Goal: Task Accomplishment & Management: Manage account settings

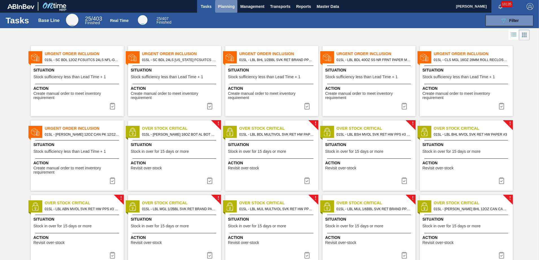
click at [227, 9] on span "Planning" at bounding box center [226, 6] width 17 height 7
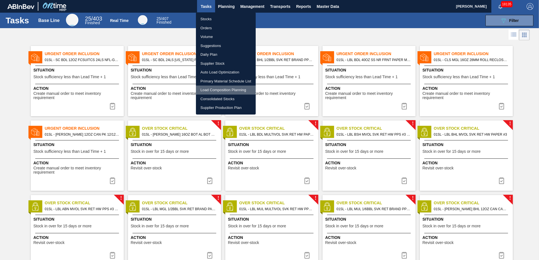
click at [216, 91] on li "Load Composition Planning" at bounding box center [226, 90] width 60 height 9
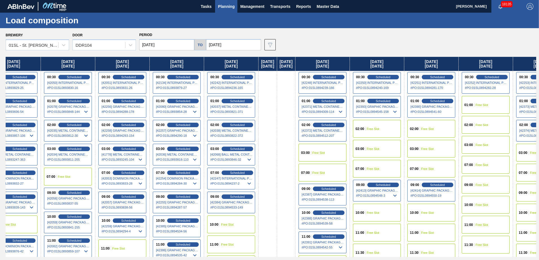
drag, startPoint x: 413, startPoint y: 88, endPoint x: 45, endPoint y: 89, distance: 367.9
click at [45, 89] on div "[DATE] [DATE] 07:00 Free Slot 10:00 Free Slot 11:30 Free Slot [DATE] 07:00 Free…" at bounding box center [271, 157] width 531 height 200
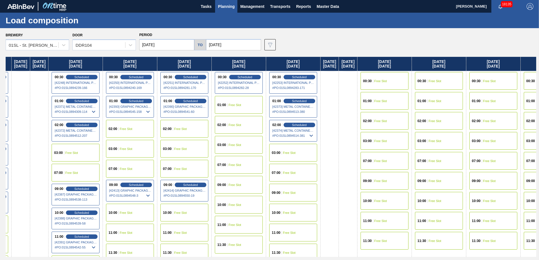
drag, startPoint x: 389, startPoint y: 114, endPoint x: 149, endPoint y: 107, distance: 240.0
click at [146, 107] on div "[DATE] [DATE] 07:00 Free Slot 10:00 Free Slot 11:30 Free Slot [DATE] 07:00 Free…" at bounding box center [271, 157] width 531 height 200
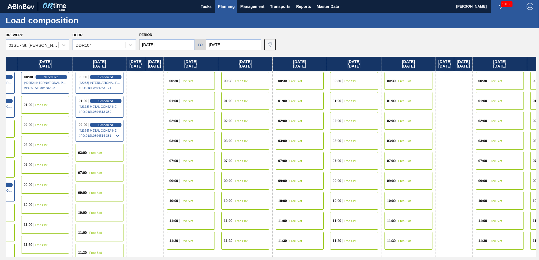
drag, startPoint x: 365, startPoint y: 116, endPoint x: 179, endPoint y: 106, distance: 186.3
click at [150, 106] on div "[DATE] [DATE] 07:00 Free Slot 10:00 Free Slot 11:30 Free Slot [DATE] 07:00 Free…" at bounding box center [271, 157] width 531 height 200
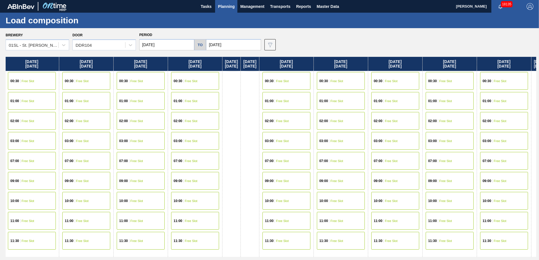
drag, startPoint x: 264, startPoint y: 101, endPoint x: 225, endPoint y: 105, distance: 39.2
click at [134, 97] on div "[DATE] [DATE] 07:00 Free Slot 10:00 Free Slot 11:30 Free Slot [DATE] 07:00 Free…" at bounding box center [271, 157] width 531 height 200
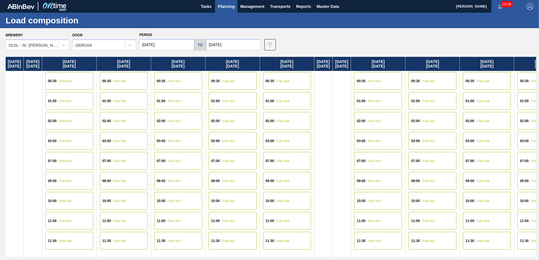
drag, startPoint x: 333, startPoint y: 106, endPoint x: 139, endPoint y: 96, distance: 193.6
click at [139, 96] on div "[DATE] [DATE] 07:00 Free Slot 10:00 Free Slot 11:30 Free Slot [DATE] 07:00 Free…" at bounding box center [271, 157] width 531 height 200
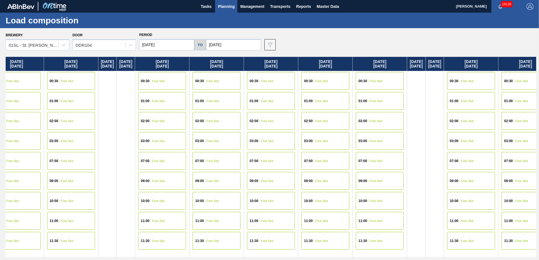
drag, startPoint x: 227, startPoint y: 99, endPoint x: 115, endPoint y: 96, distance: 111.7
click at [111, 96] on div "[DATE] [DATE] 07:00 Free Slot 10:00 Free Slot 11:30 Free Slot [DATE] 07:00 Free…" at bounding box center [271, 157] width 531 height 200
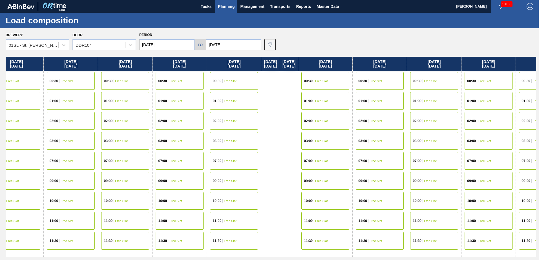
drag, startPoint x: 240, startPoint y: 101, endPoint x: 229, endPoint y: 102, distance: 11.0
click at [149, 96] on div "[DATE] [DATE] 07:00 Free Slot 10:00 Free Slot 11:30 Free Slot [DATE] 07:00 Free…" at bounding box center [271, 157] width 531 height 200
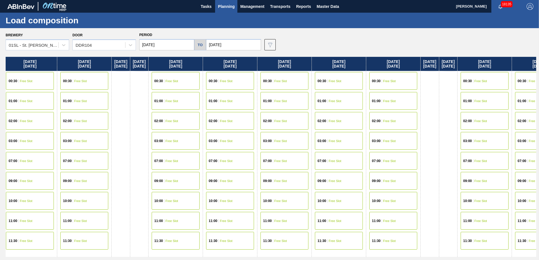
drag, startPoint x: 360, startPoint y: 106, endPoint x: 220, endPoint y: 97, distance: 140.1
click at [220, 97] on div "[DATE] [DATE] 07:00 Free Slot 10:00 Free Slot 11:30 Free Slot [DATE] 07:00 Free…" at bounding box center [271, 157] width 531 height 200
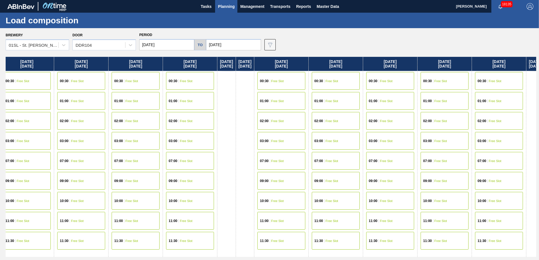
drag, startPoint x: 376, startPoint y: 110, endPoint x: 180, endPoint y: 100, distance: 196.5
click at [165, 99] on div "[DATE] [DATE] 07:00 Free Slot 10:00 Free Slot 11:30 Free Slot [DATE] 07:00 Free…" at bounding box center [271, 157] width 531 height 200
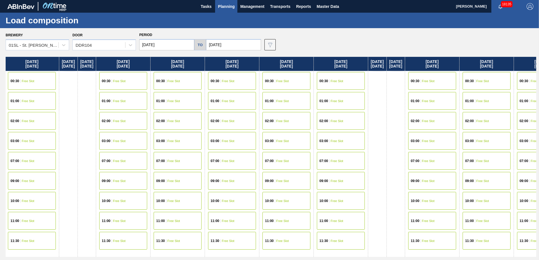
drag, startPoint x: 285, startPoint y: 101, endPoint x: 211, endPoint y: 98, distance: 73.9
click at [186, 98] on div "[DATE] [DATE] 07:00 Free Slot 10:00 Free Slot 11:30 Free Slot [DATE] 07:00 Free…" at bounding box center [271, 157] width 531 height 200
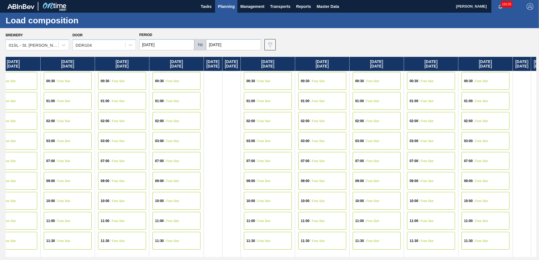
drag, startPoint x: 232, startPoint y: 100, endPoint x: 304, endPoint y: 106, distance: 72.2
click at [215, 100] on div "[DATE] [DATE] 07:00 Free Slot 10:00 Free Slot 11:30 Free Slot [DATE] 07:00 Free…" at bounding box center [271, 157] width 531 height 200
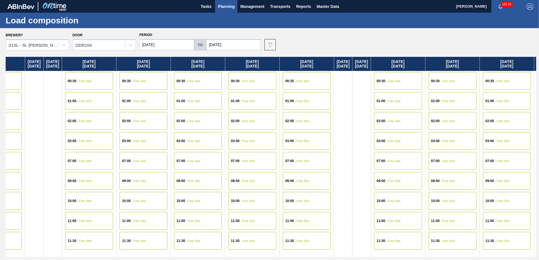
drag, startPoint x: 367, startPoint y: 108, endPoint x: 193, endPoint y: 94, distance: 174.5
click at [191, 94] on div "[DATE] [DATE] 07:00 Free Slot 10:00 Free Slot 11:30 Free Slot [DATE] 07:00 Free…" at bounding box center [271, 157] width 531 height 200
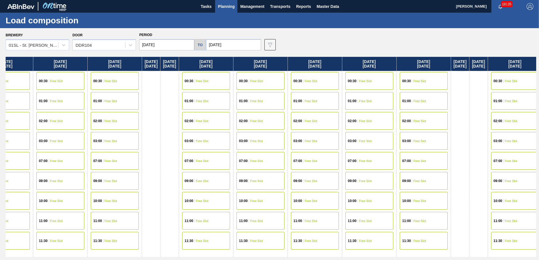
drag, startPoint x: 304, startPoint y: 96, endPoint x: 173, endPoint y: 90, distance: 131.5
click at [173, 90] on div "[DATE] [DATE] 07:00 Free Slot 10:00 Free Slot 11:30 Free Slot [DATE] 07:00 Free…" at bounding box center [271, 157] width 531 height 200
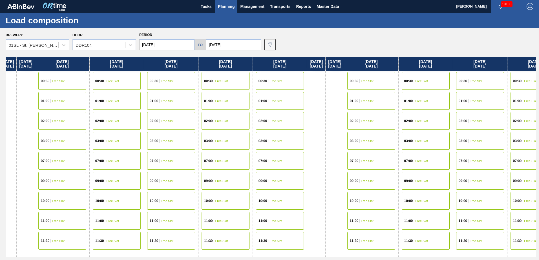
drag, startPoint x: 336, startPoint y: 101, endPoint x: 249, endPoint y: 97, distance: 87.5
click at [239, 97] on div "[DATE] [DATE] 07:00 Free Slot 10:00 Free Slot 11:30 Free Slot [DATE] 07:00 Free…" at bounding box center [271, 157] width 531 height 200
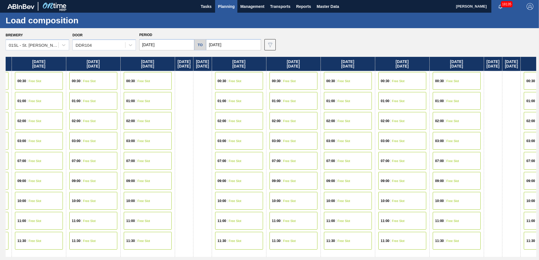
click at [242, 90] on div "[DATE] [DATE] 07:00 Free Slot 10:00 Free Slot 11:30 Free Slot [DATE] 07:00 Free…" at bounding box center [271, 157] width 531 height 200
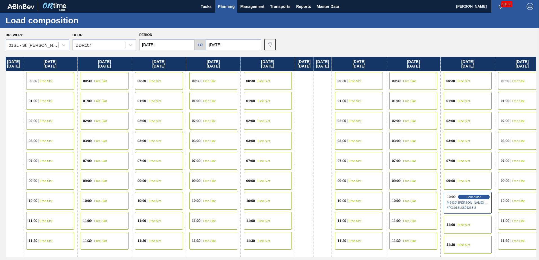
drag, startPoint x: 386, startPoint y: 98, endPoint x: 189, endPoint y: 84, distance: 197.9
click at [189, 84] on div "[DATE] [DATE] 07:00 Free Slot 10:00 Free Slot 11:30 Free Slot [DATE] 07:00 Free…" at bounding box center [271, 157] width 531 height 200
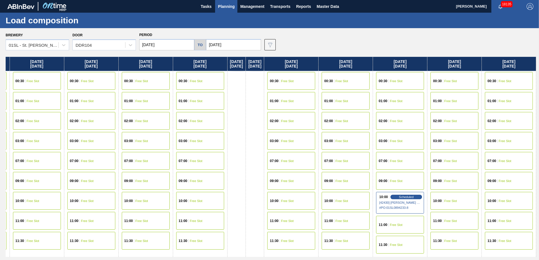
drag, startPoint x: 325, startPoint y: 89, endPoint x: 230, endPoint y: 89, distance: 94.7
click at [224, 89] on div "[DATE] [DATE] 07:00 Free Slot 10:00 Free Slot 11:30 Free Slot [DATE] 07:00 Free…" at bounding box center [271, 157] width 531 height 200
drag, startPoint x: 393, startPoint y: 98, endPoint x: 287, endPoint y: 96, distance: 106.0
click at [246, 92] on div "[DATE] [DATE] 07:00 Free Slot 10:00 Free Slot 11:30 Free Slot [DATE] 07:00 Free…" at bounding box center [271, 157] width 531 height 200
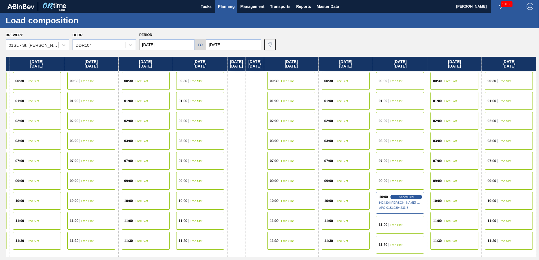
drag, startPoint x: 355, startPoint y: 103, endPoint x: 294, endPoint y: 104, distance: 61.7
click at [294, 103] on div "[DATE] [DATE] 07:00 Free Slot 10:00 Free Slot 11:30 Free Slot [DATE] 07:00 Free…" at bounding box center [271, 157] width 531 height 200
click at [402, 196] on span "Scheduled" at bounding box center [406, 197] width 16 height 4
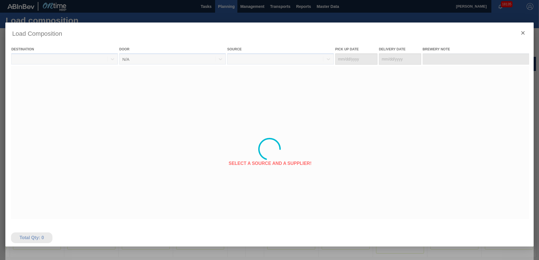
type Date "[DATE]"
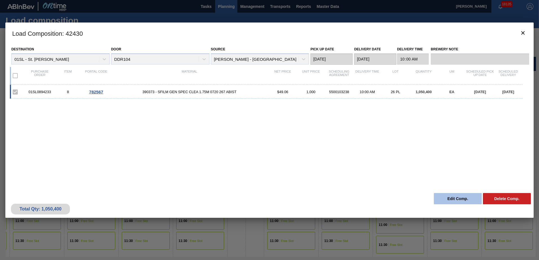
click at [440, 199] on button "Edit Comp." at bounding box center [458, 198] width 48 height 11
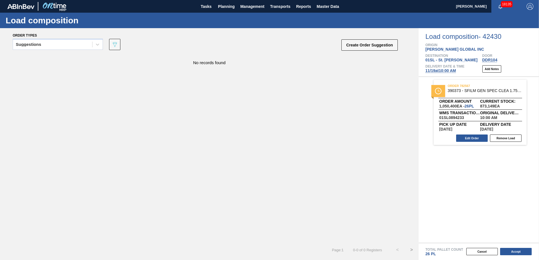
click at [440, 70] on span "[DATE] 10:00 AM" at bounding box center [440, 71] width 30 height 5
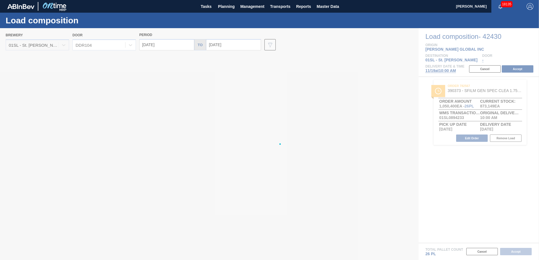
type input "[DATE]"
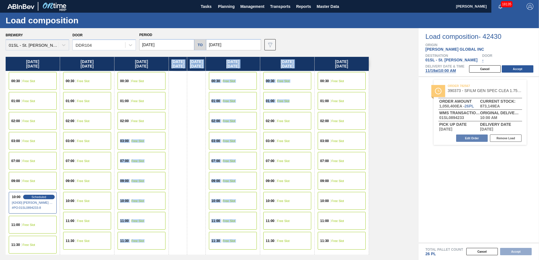
drag, startPoint x: 172, startPoint y: 116, endPoint x: 331, endPoint y: 104, distance: 159.7
click at [331, 104] on div "[DATE] 00:30 Free Slot 01:00 Free Slot 02:00 Free Slot 03:00 Free Slot 07:00 Fr…" at bounding box center [187, 156] width 363 height 198
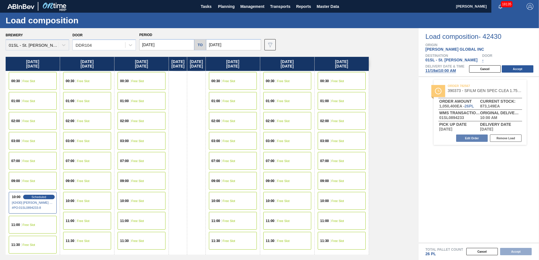
click at [169, 41] on input "[DATE]" at bounding box center [166, 44] width 55 height 11
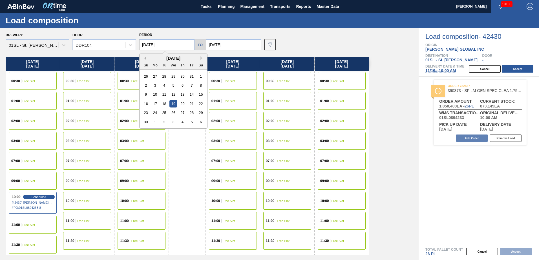
click at [144, 59] on button "Previous Month" at bounding box center [144, 58] width 4 height 4
click at [146, 103] on div "19" at bounding box center [146, 104] width 8 height 8
type input "[DATE]"
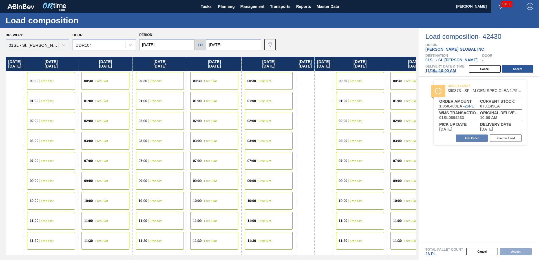
click at [109, 195] on div "10:00 Free Slot" at bounding box center [105, 201] width 48 height 18
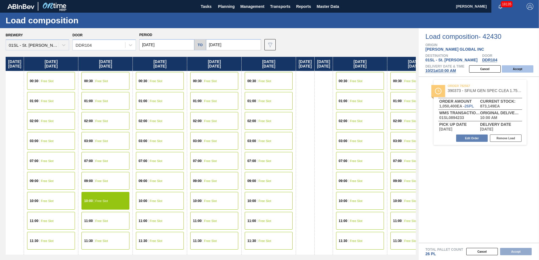
click at [512, 68] on button "Accept" at bounding box center [518, 68] width 32 height 7
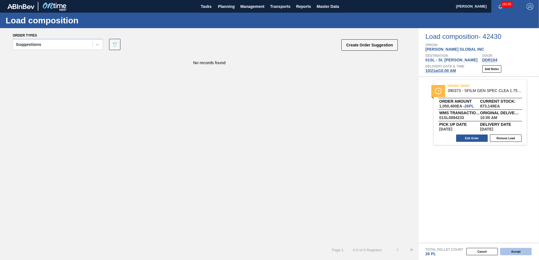
click at [511, 252] on button "Accept" at bounding box center [516, 251] width 32 height 7
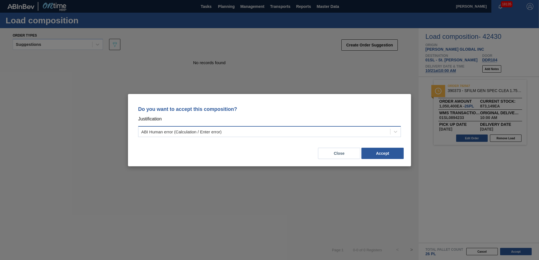
click at [264, 131] on div "ABI Human error (Calculation / Enter error)" at bounding box center [264, 132] width 252 height 8
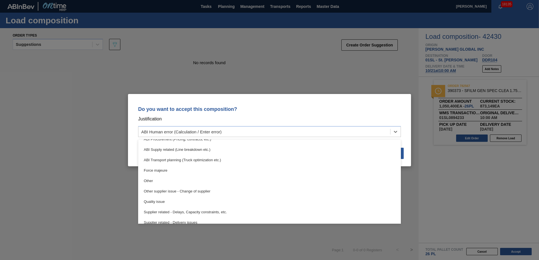
scroll to position [105, 0]
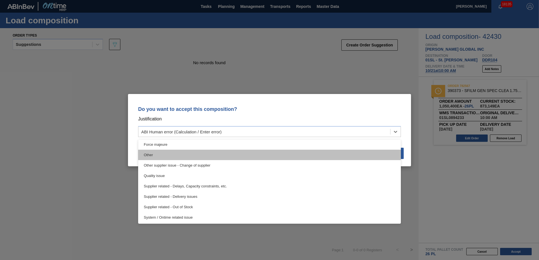
click at [256, 156] on div "Other" at bounding box center [269, 155] width 263 height 10
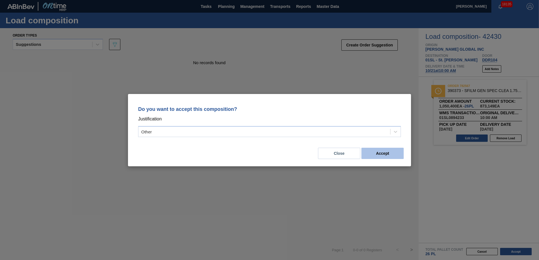
click at [377, 150] on button "Accept" at bounding box center [382, 153] width 42 height 11
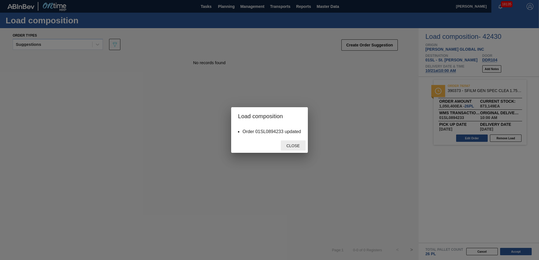
click at [295, 147] on span "Close" at bounding box center [293, 146] width 22 height 5
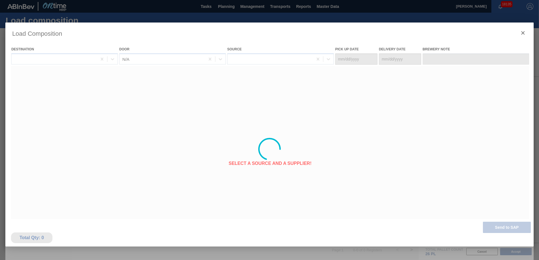
type Date "[DATE]"
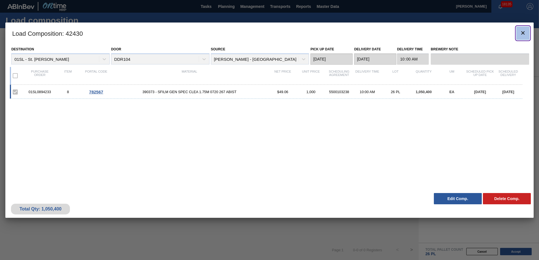
click at [523, 33] on icon "botão de ícone" at bounding box center [522, 32] width 3 height 3
